Goal: Navigation & Orientation: Find specific page/section

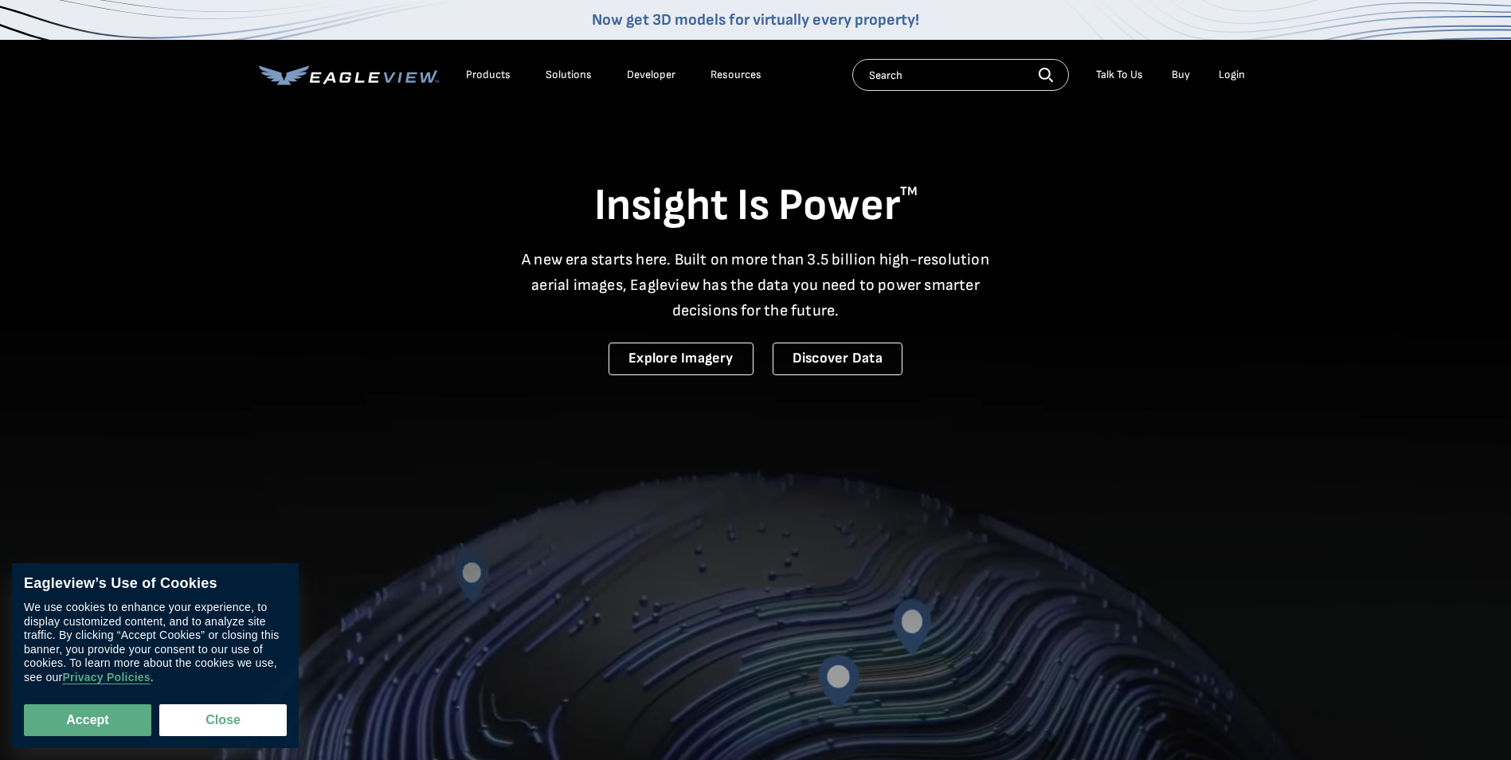
click at [1229, 76] on div "Login" at bounding box center [1232, 75] width 26 height 14
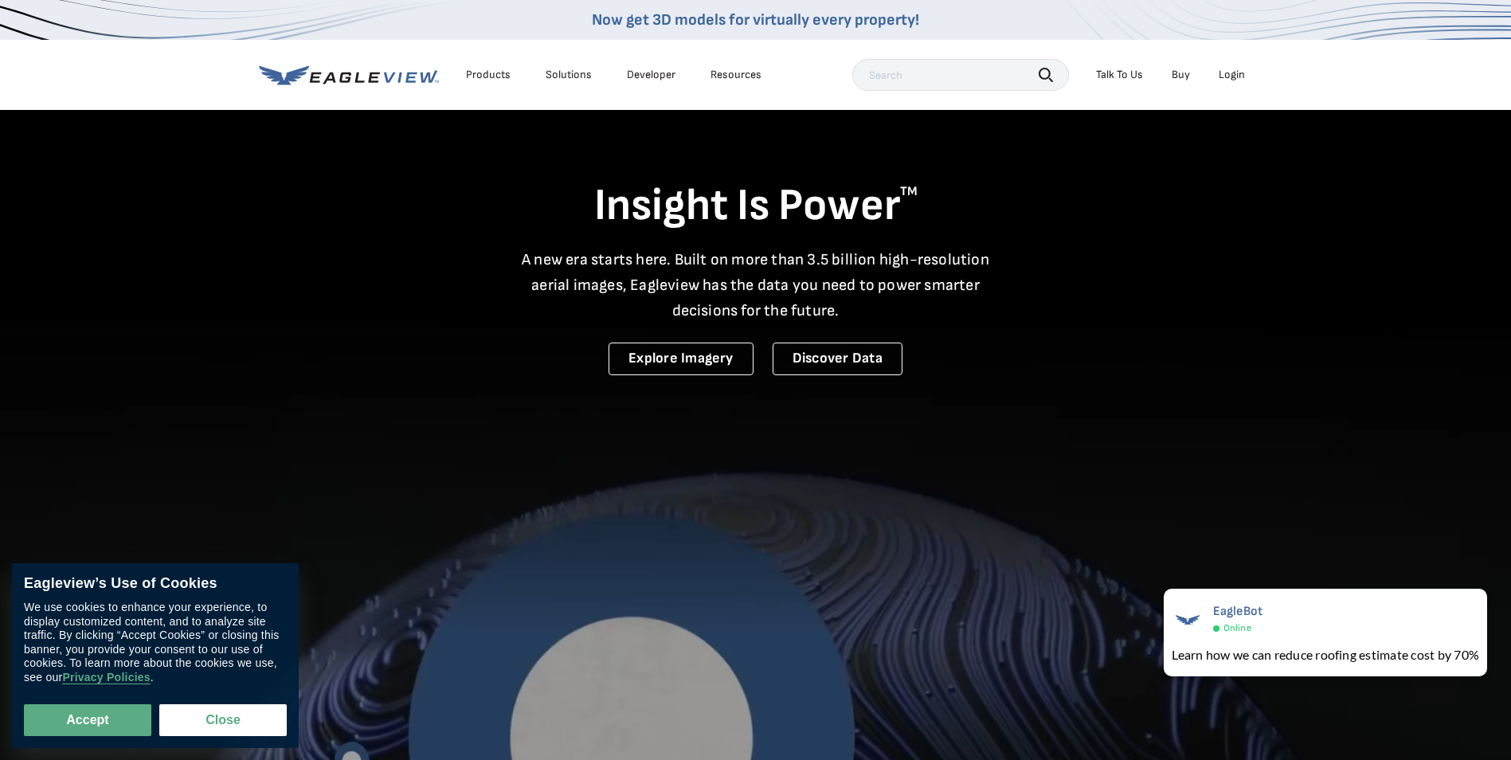
click at [1238, 76] on div "Login" at bounding box center [1232, 75] width 26 height 14
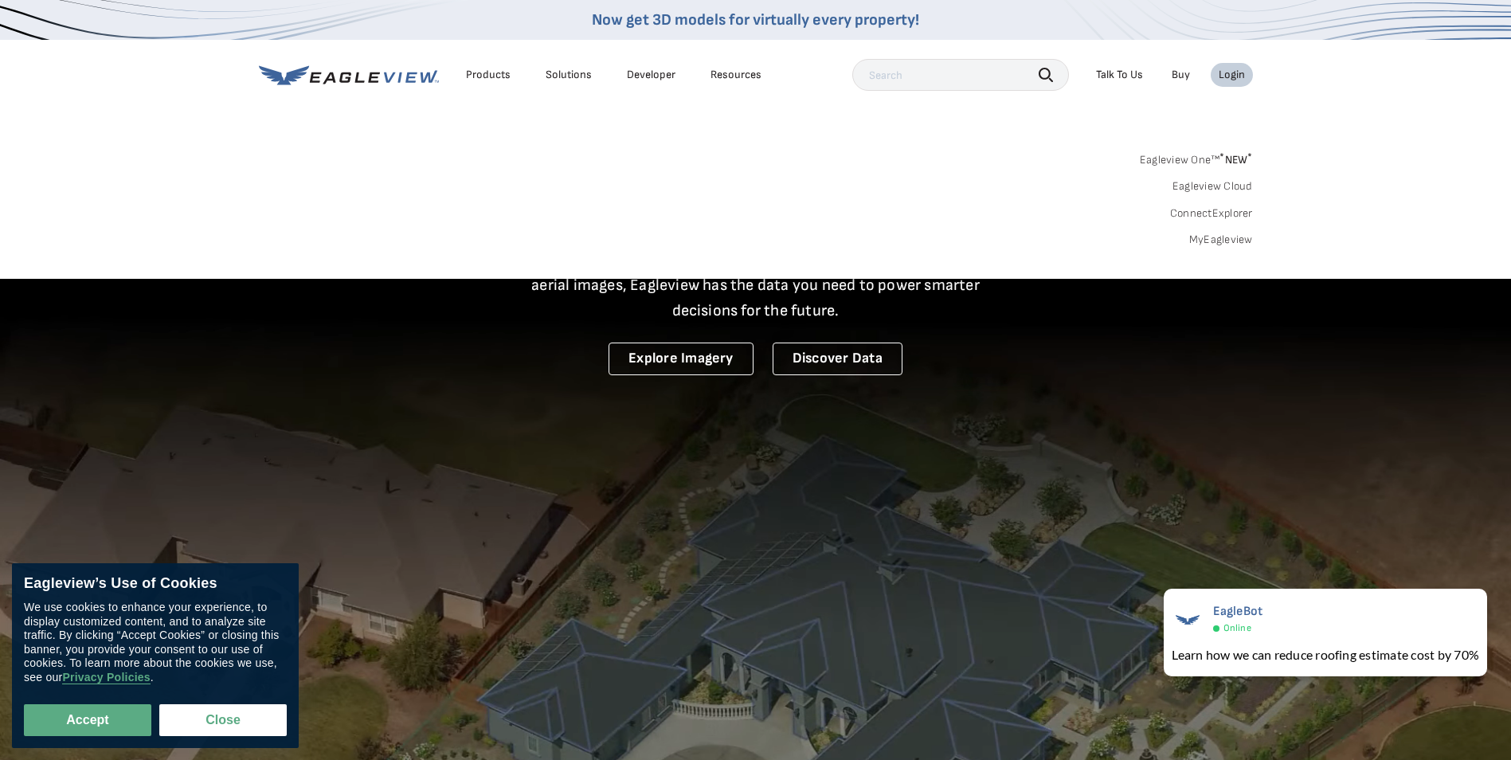
click at [1238, 76] on div "Login" at bounding box center [1232, 75] width 26 height 14
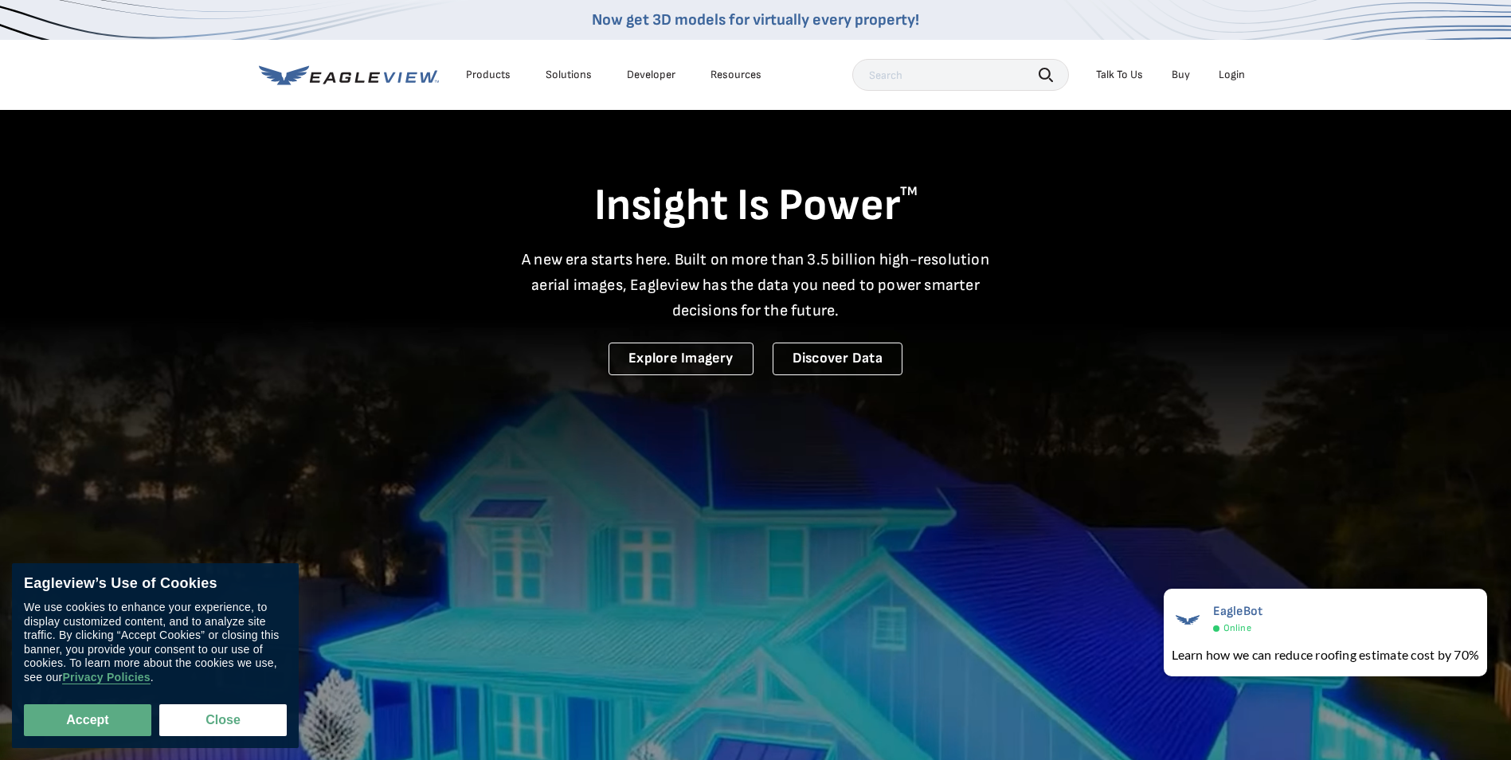
click at [1234, 76] on div "Login" at bounding box center [1232, 75] width 26 height 14
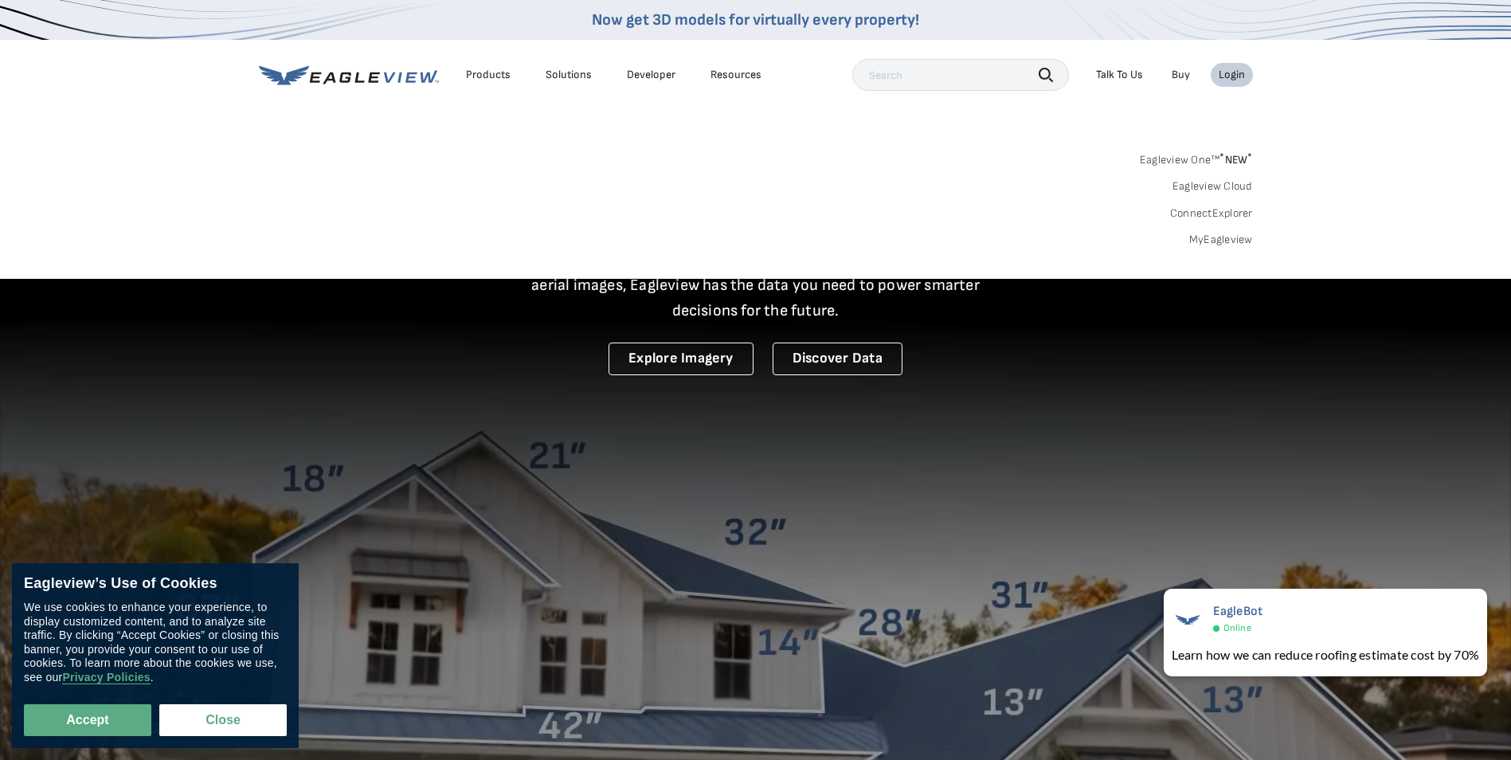
click at [1233, 73] on div "Login" at bounding box center [1232, 75] width 26 height 14
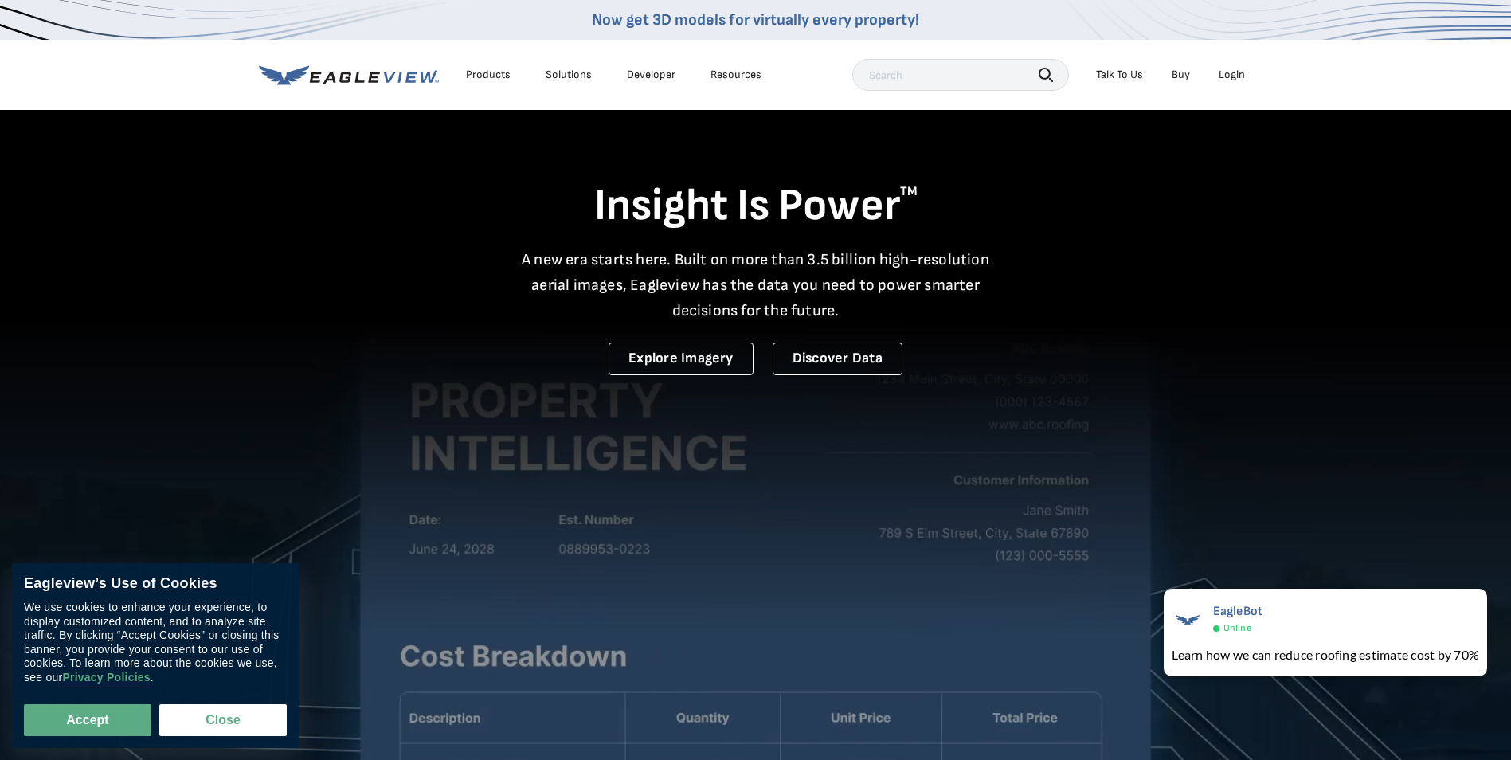
click at [1233, 73] on div "Login" at bounding box center [1232, 75] width 26 height 14
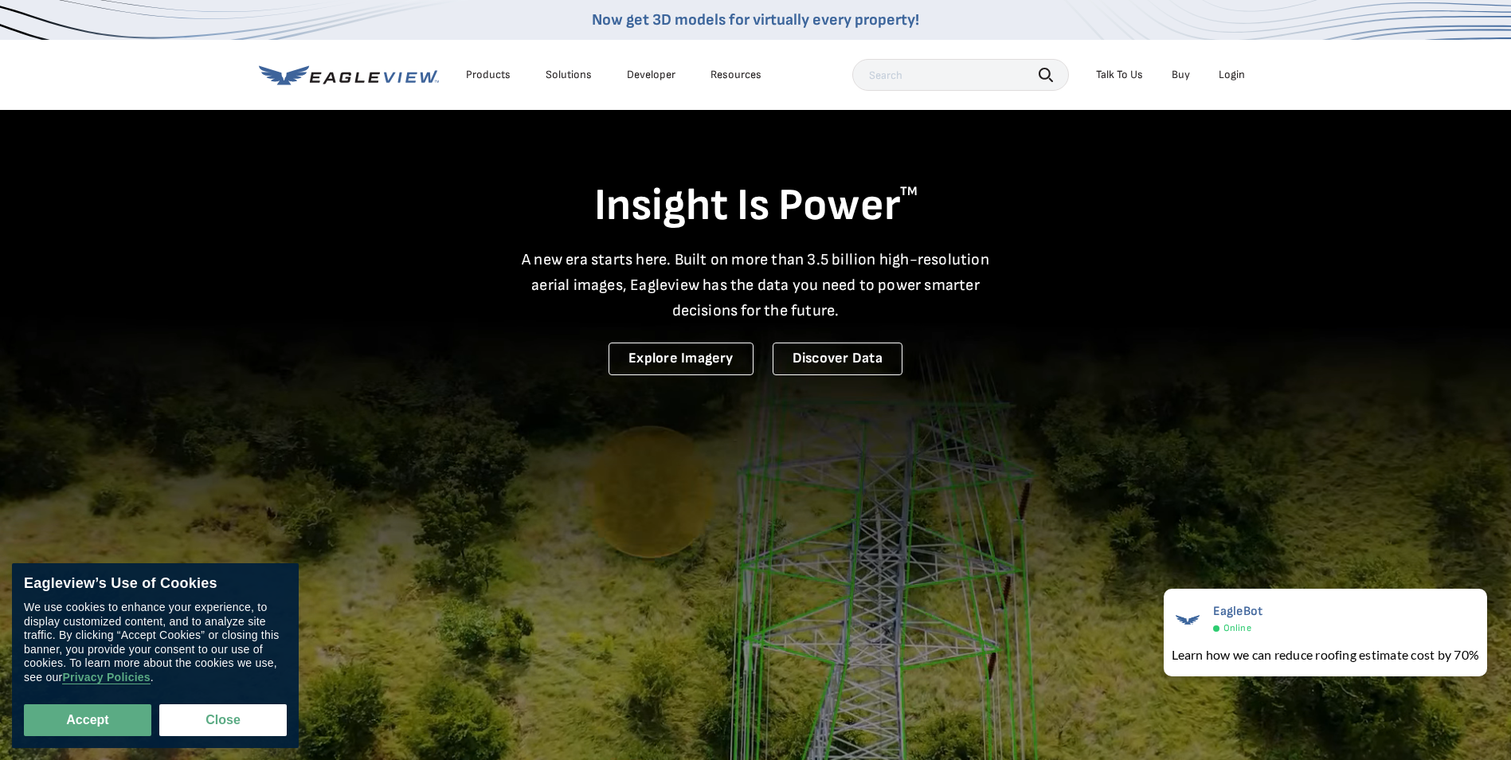
click at [1246, 74] on li "Login" at bounding box center [1232, 75] width 42 height 24
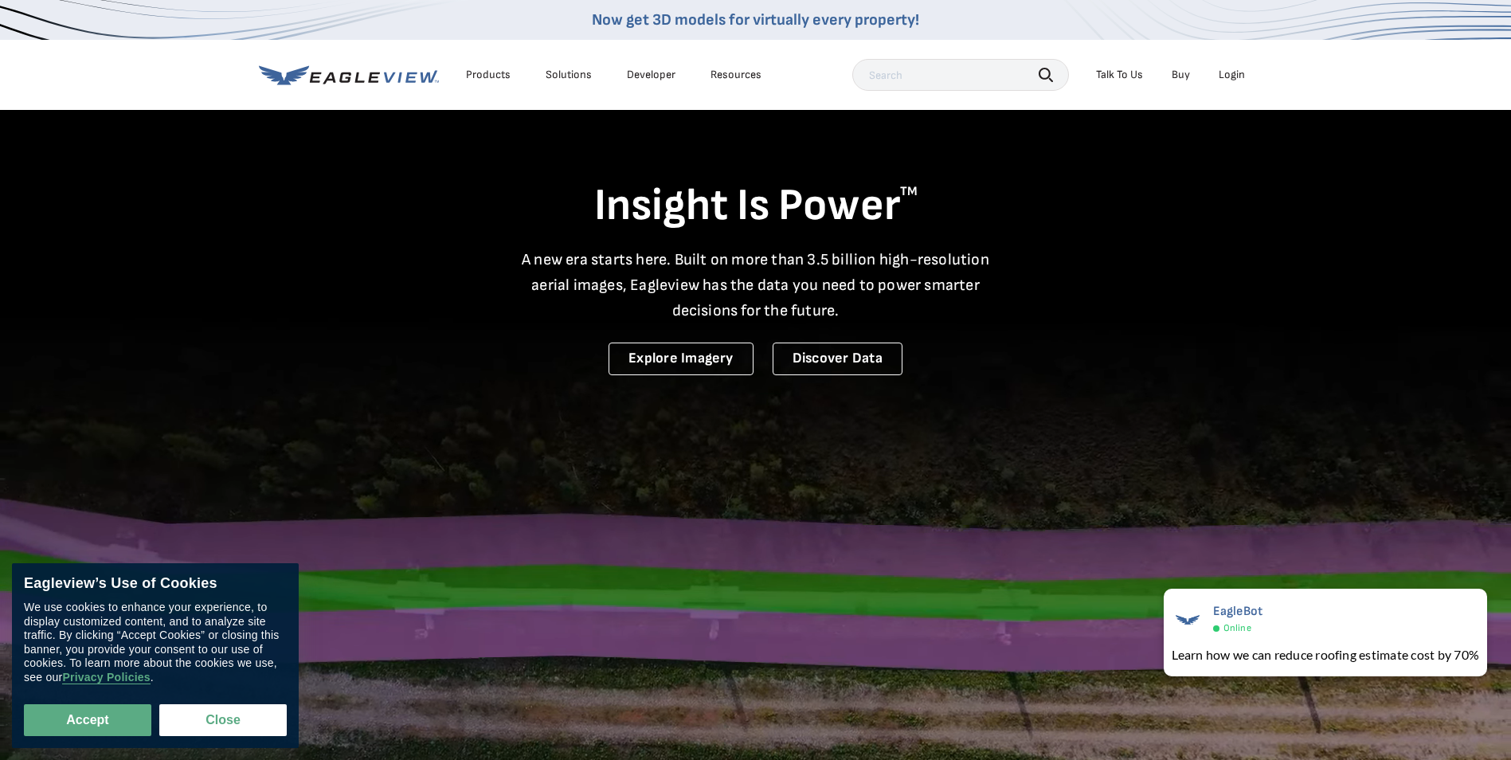
click at [1242, 74] on div "Login" at bounding box center [1232, 75] width 26 height 14
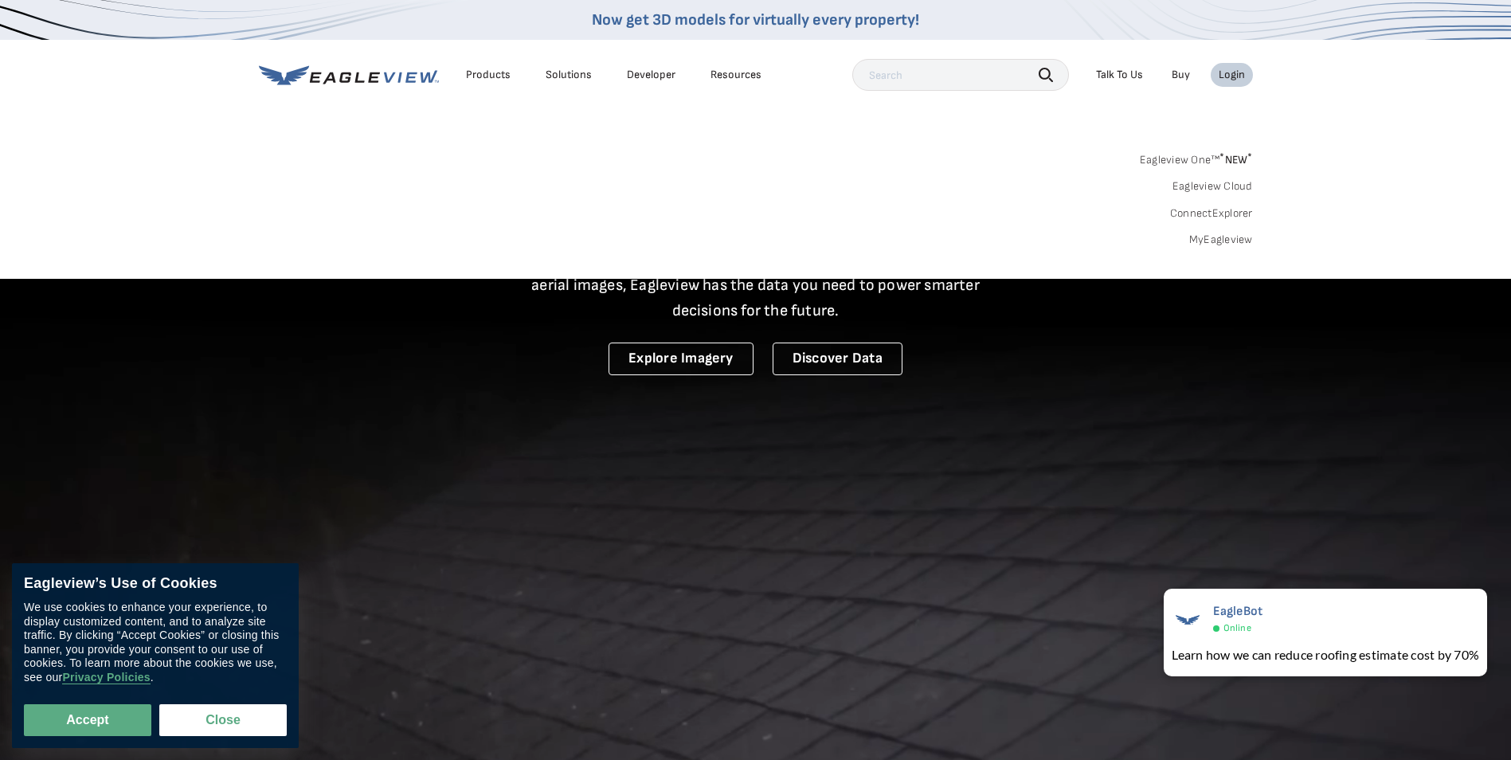
click at [1223, 155] on sup "*" at bounding box center [1221, 158] width 5 height 14
